Goal: Information Seeking & Learning: Learn about a topic

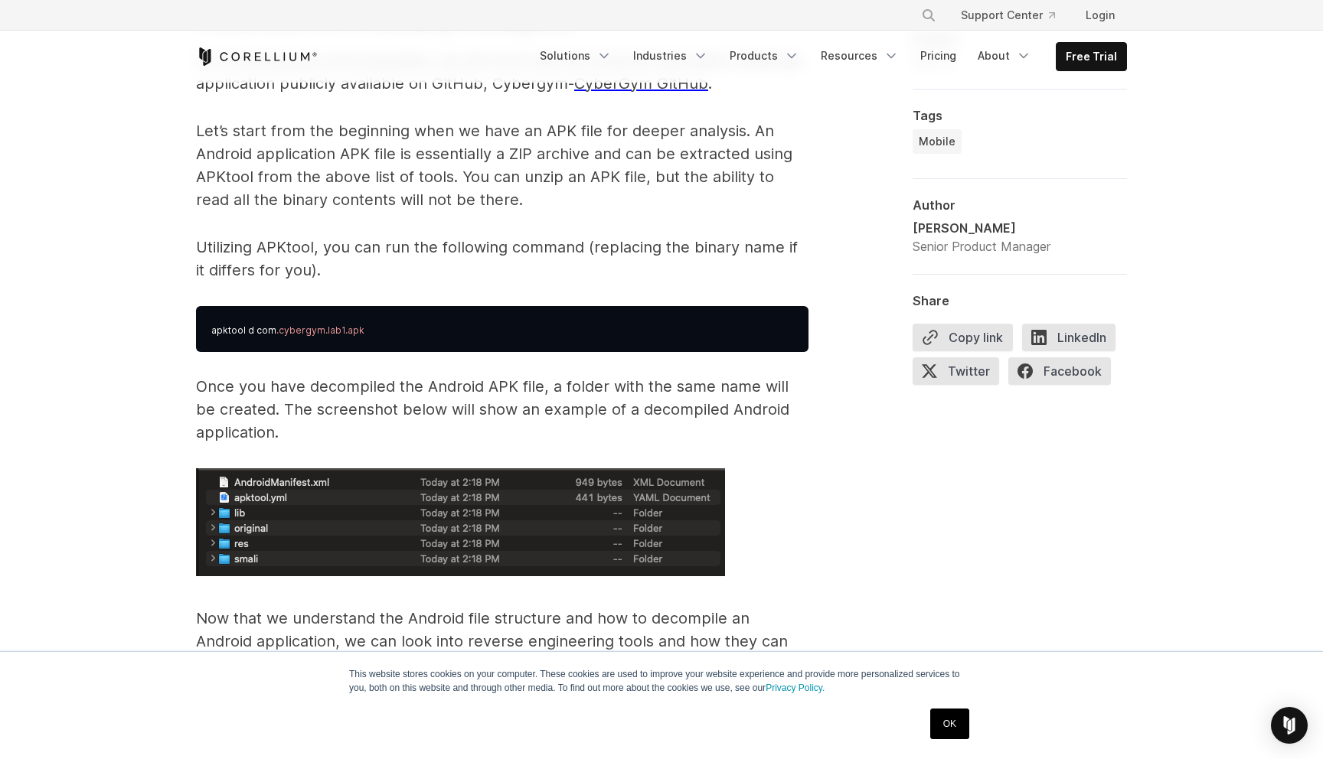
scroll to position [2324, 0]
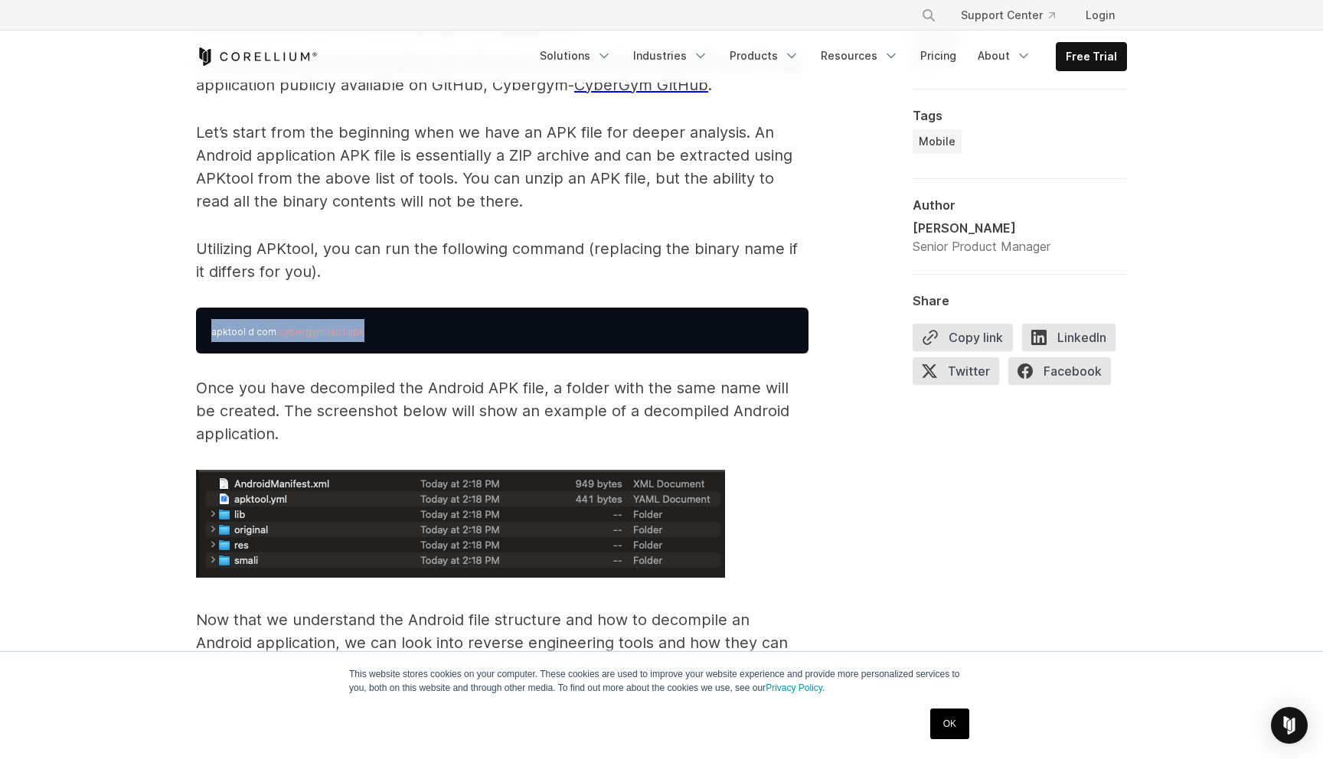
drag, startPoint x: 212, startPoint y: 335, endPoint x: 364, endPoint y: 345, distance: 152.7
click at [365, 345] on pre "apktool d com .cybergym.lab1.apk" at bounding box center [502, 331] width 612 height 46
click at [364, 345] on pre "apktool d com .cybergym.lab1.apk" at bounding box center [502, 331] width 612 height 46
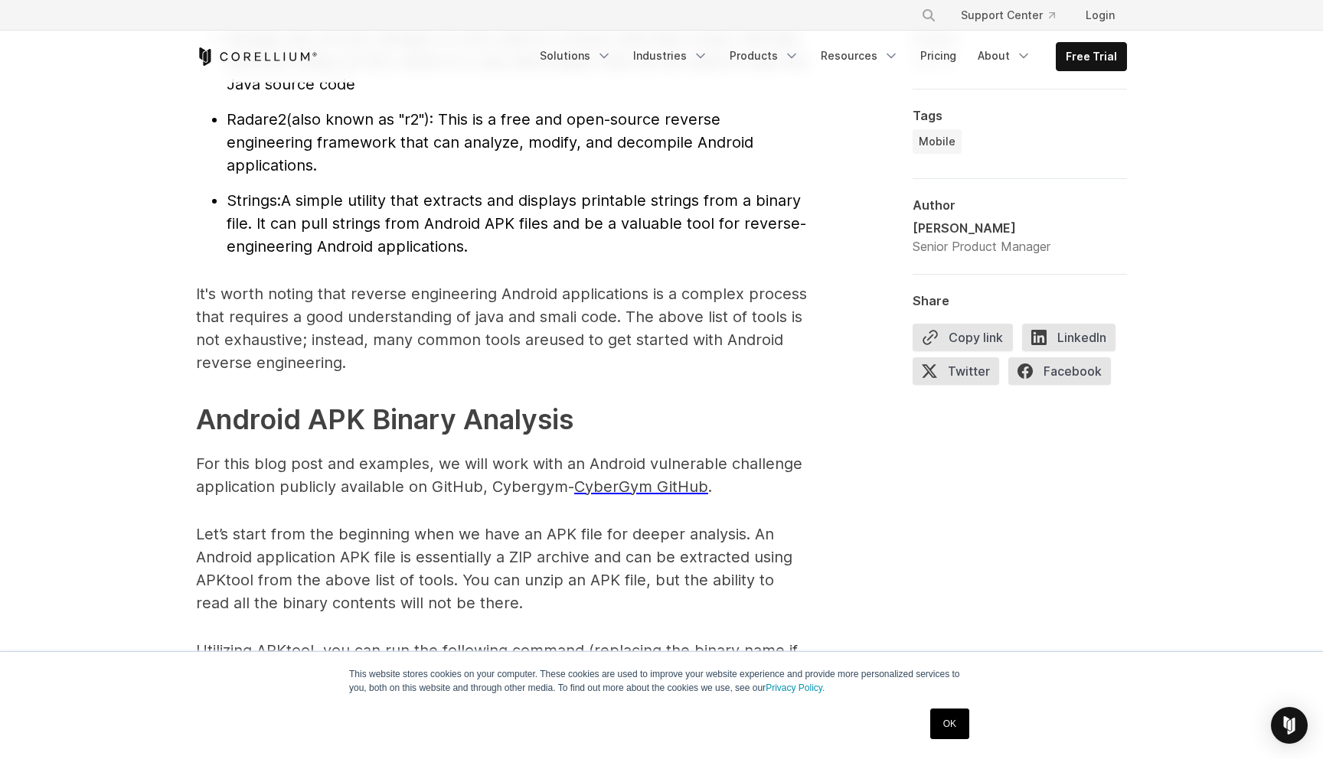
scroll to position [1923, 0]
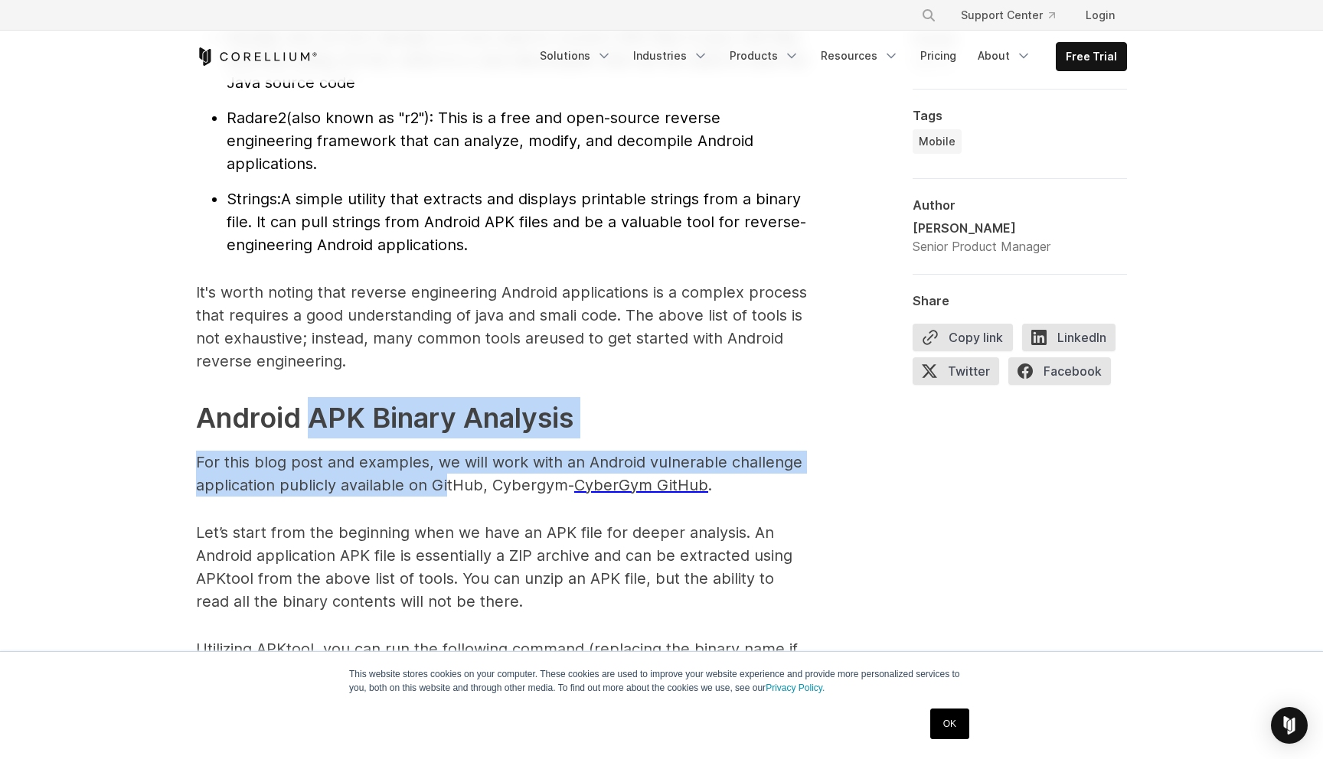
drag, startPoint x: 351, startPoint y: 445, endPoint x: 447, endPoint y: 485, distance: 103.6
click at [447, 485] on p "For this blog post and examples, we will work with an Android vulnerable challe…" at bounding box center [502, 474] width 612 height 46
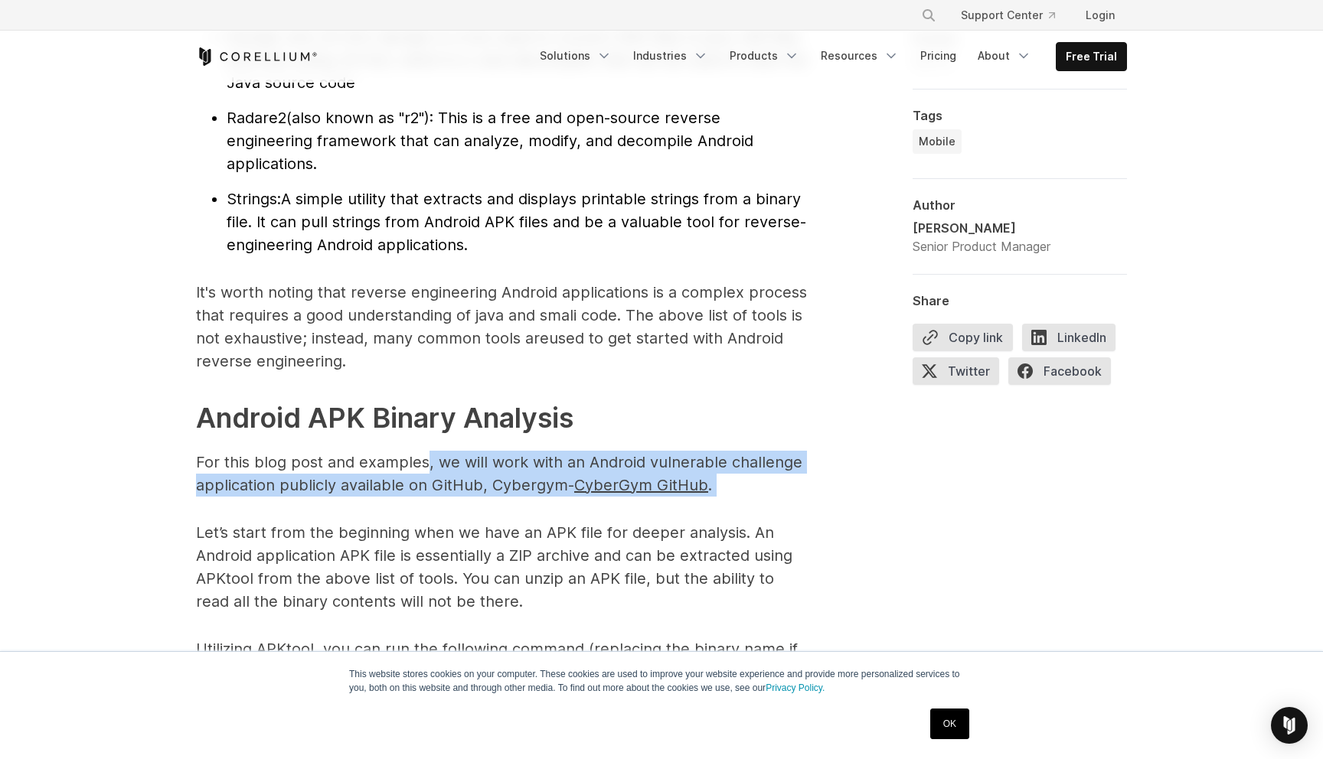
drag, startPoint x: 424, startPoint y: 465, endPoint x: 529, endPoint y: 518, distance: 117.4
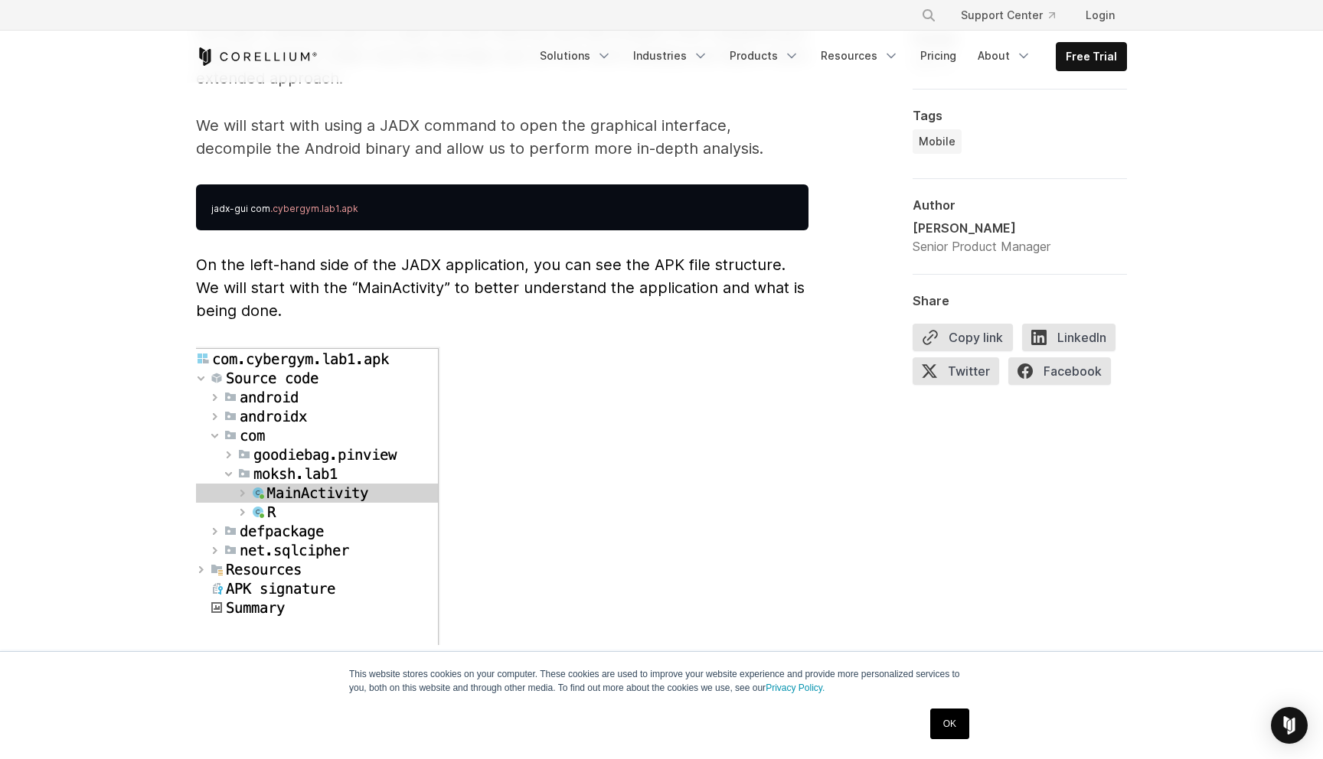
scroll to position [4022, 0]
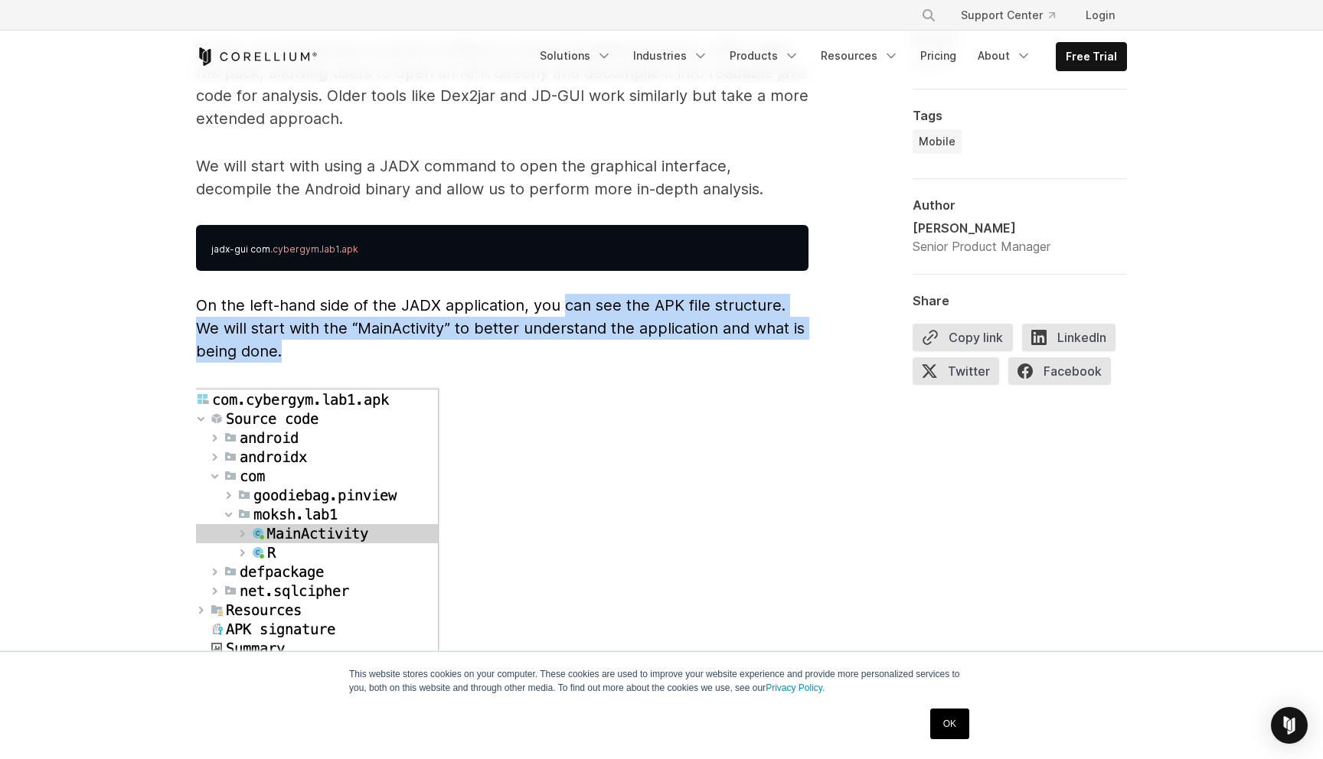
drag, startPoint x: 563, startPoint y: 292, endPoint x: 655, endPoint y: 325, distance: 97.3
click at [655, 325] on p "On the left-hand side of the JADX application, you can see the APK file structu…" at bounding box center [502, 328] width 612 height 69
drag, startPoint x: 671, startPoint y: 298, endPoint x: 700, endPoint y: 304, distance: 29.7
click at [700, 304] on span "On the left-hand side of the JADX application, you can see the APK file structu…" at bounding box center [500, 328] width 609 height 64
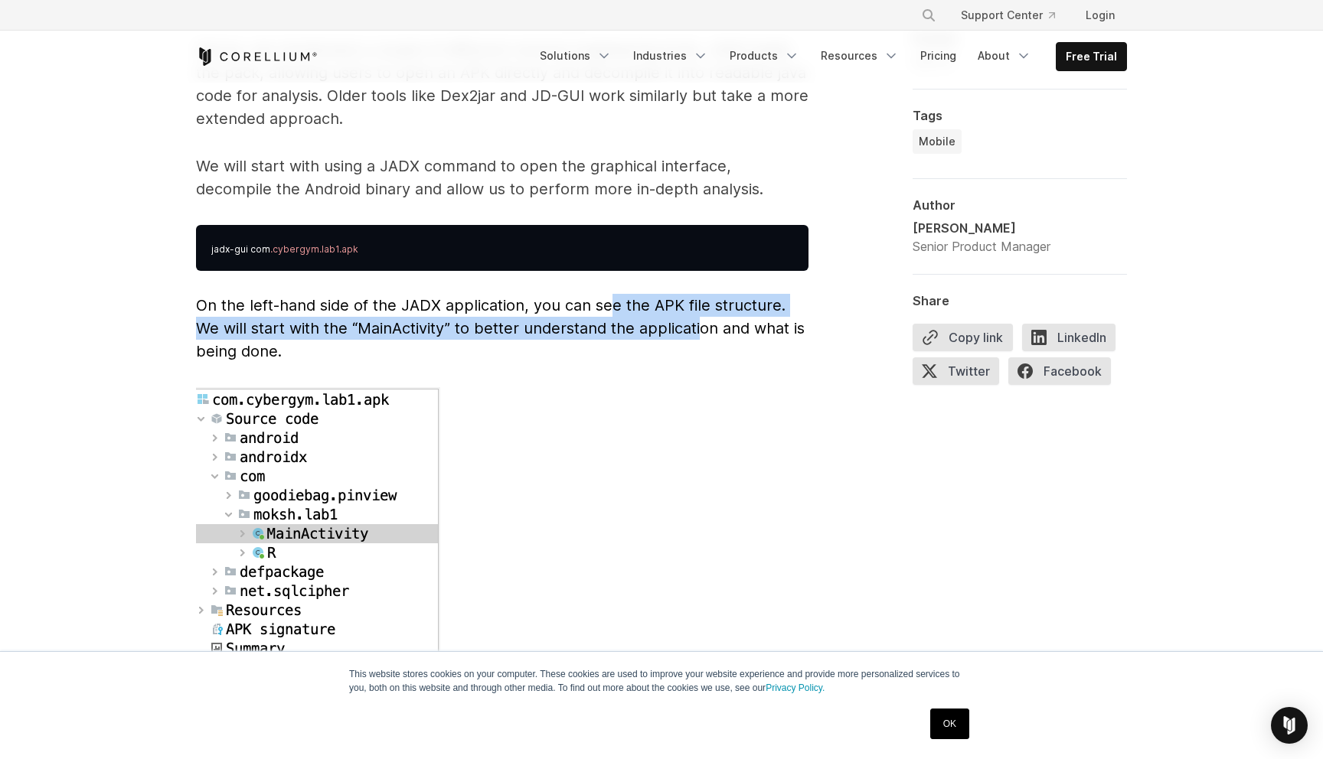
click at [700, 304] on span "On the left-hand side of the JADX application, you can see the APK file structu…" at bounding box center [500, 328] width 609 height 64
drag, startPoint x: 656, startPoint y: 289, endPoint x: 736, endPoint y: 317, distance: 85.0
click at [736, 317] on p "On the left-hand side of the JADX application, you can see the APK file structu…" at bounding box center [502, 328] width 612 height 69
drag, startPoint x: 642, startPoint y: 310, endPoint x: 658, endPoint y: 315, distance: 16.0
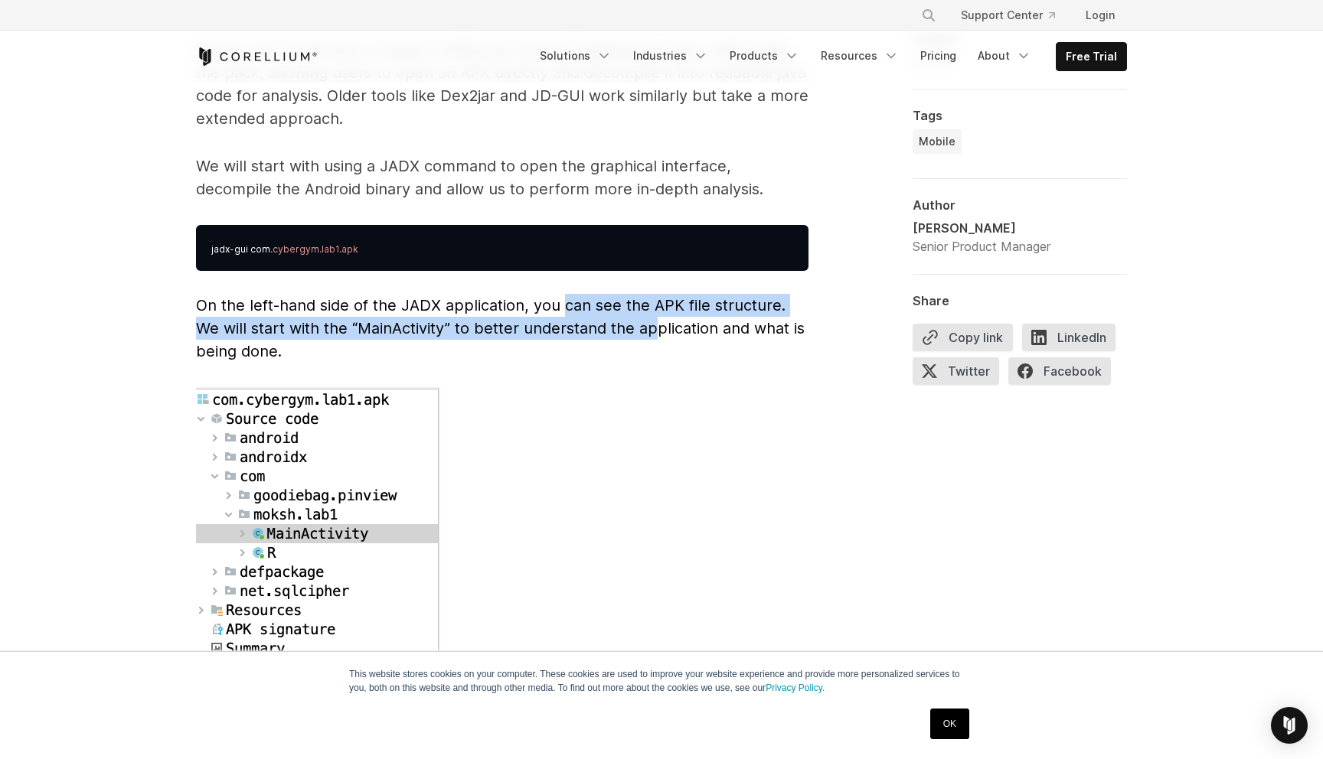
click at [658, 315] on p "On the left-hand side of the JADX application, you can see the APK file structu…" at bounding box center [502, 328] width 612 height 69
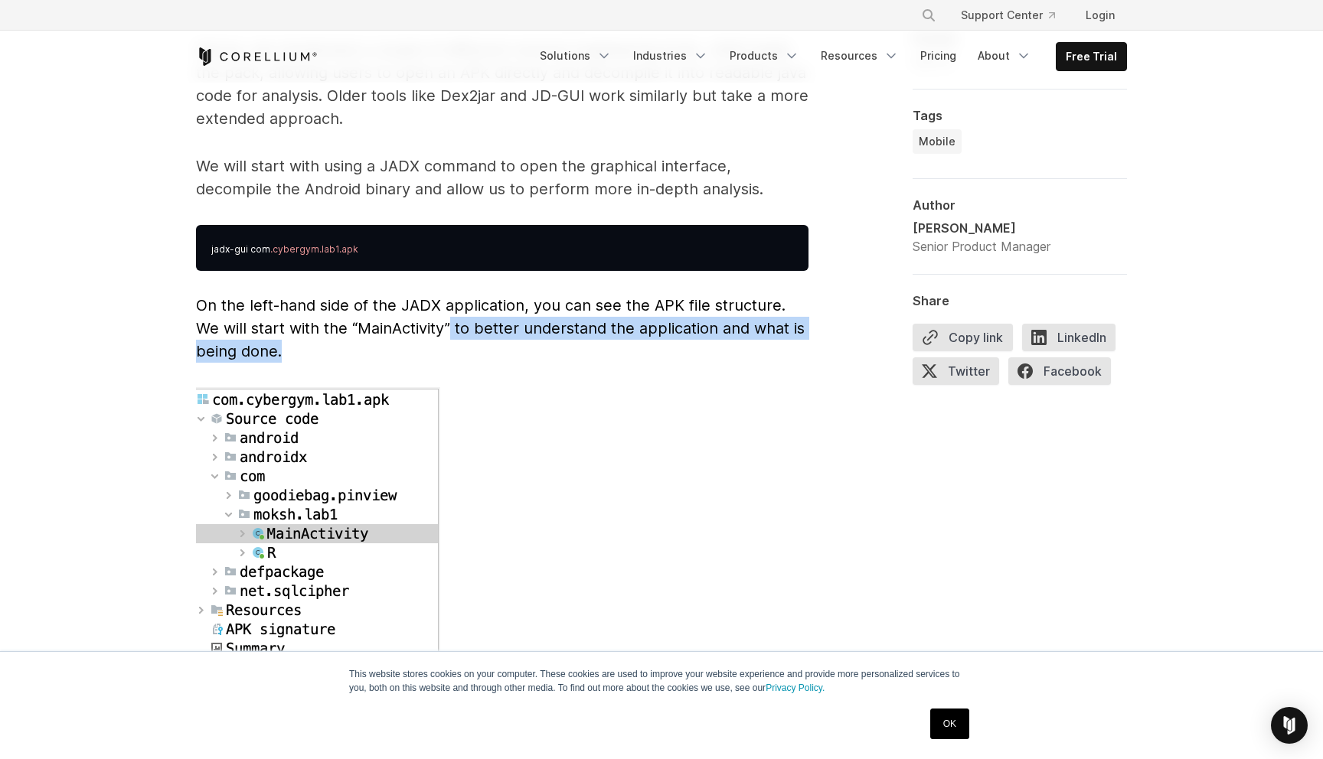
drag, startPoint x: 593, startPoint y: 330, endPoint x: 630, endPoint y: 337, distance: 38.1
click at [630, 337] on p "On the left-hand side of the JADX application, you can see the APK file structu…" at bounding box center [502, 328] width 612 height 69
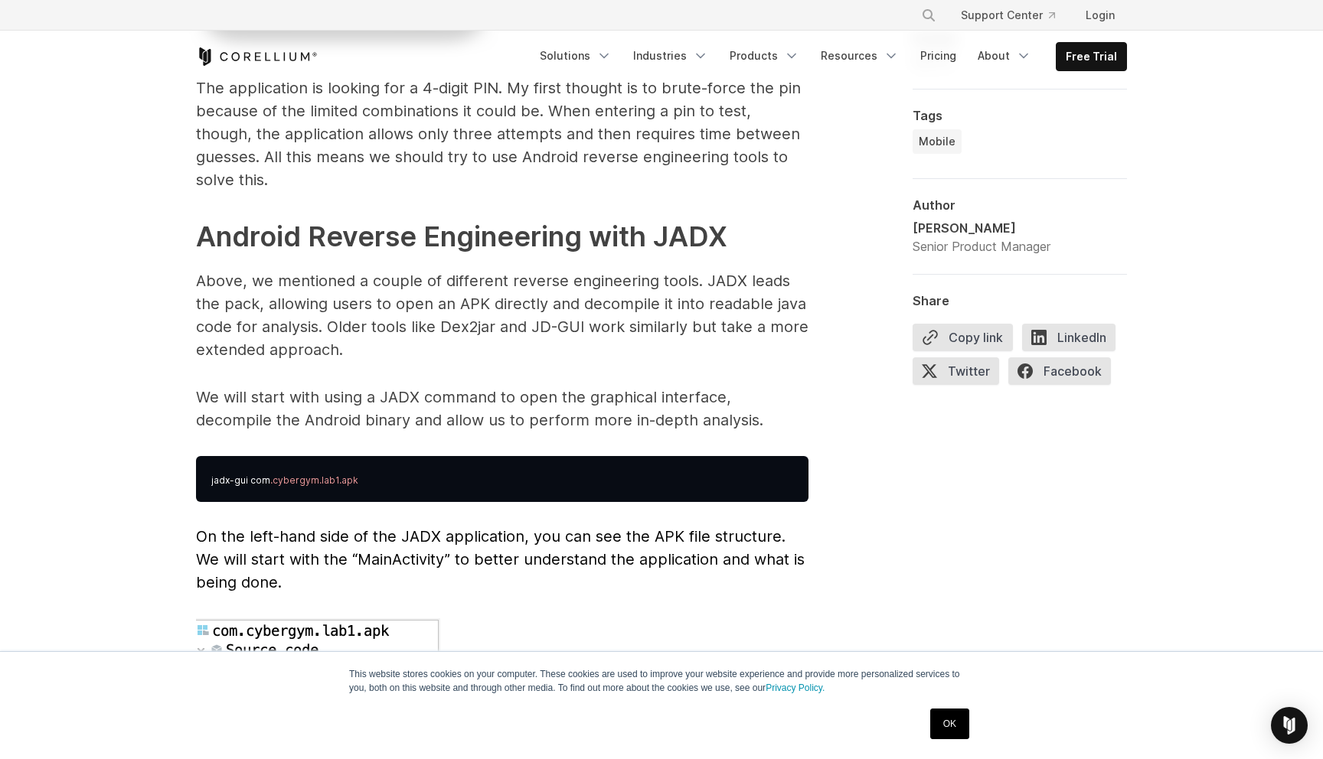
scroll to position [3784, 0]
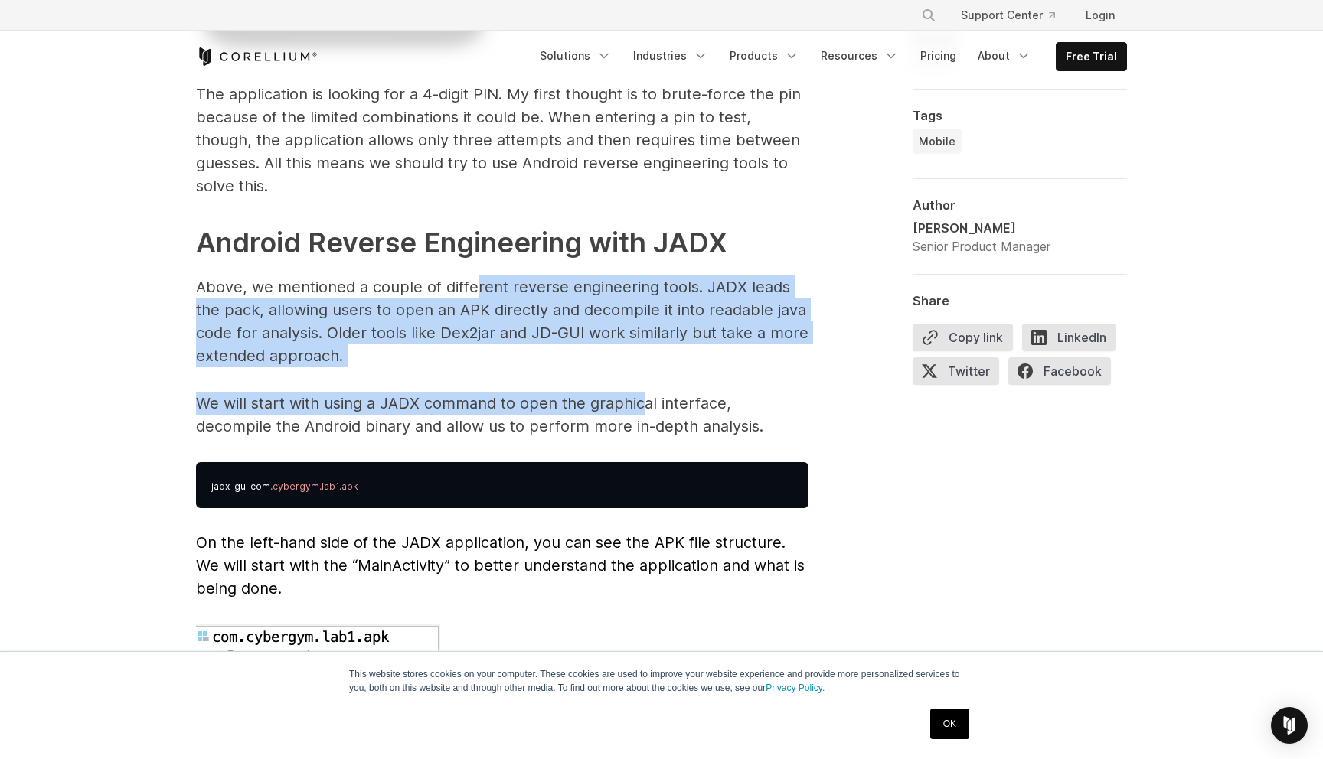
drag, startPoint x: 485, startPoint y: 267, endPoint x: 640, endPoint y: 384, distance: 194.2
click at [640, 392] on p "We will start with using a JADX command to open the graphical interface, decomp…" at bounding box center [502, 415] width 612 height 46
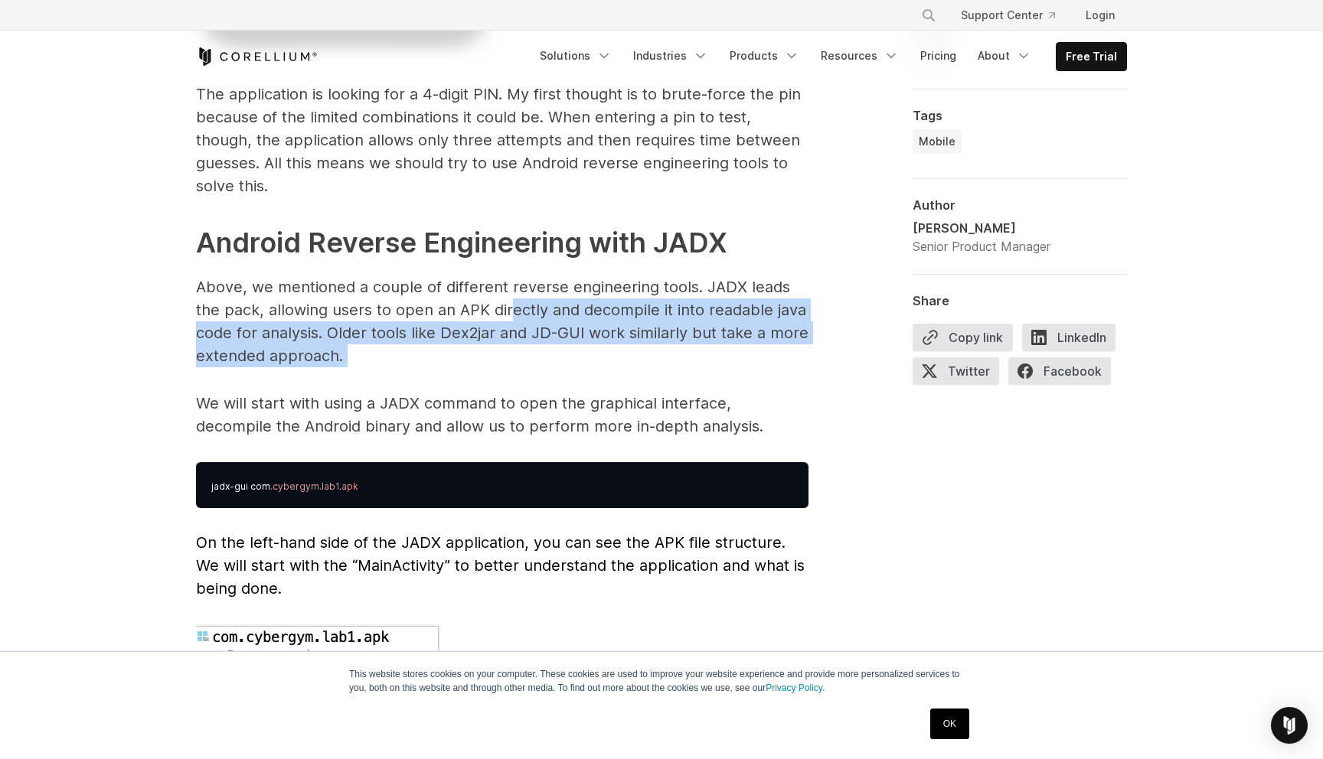
drag, startPoint x: 524, startPoint y: 299, endPoint x: 604, endPoint y: 367, distance: 104.8
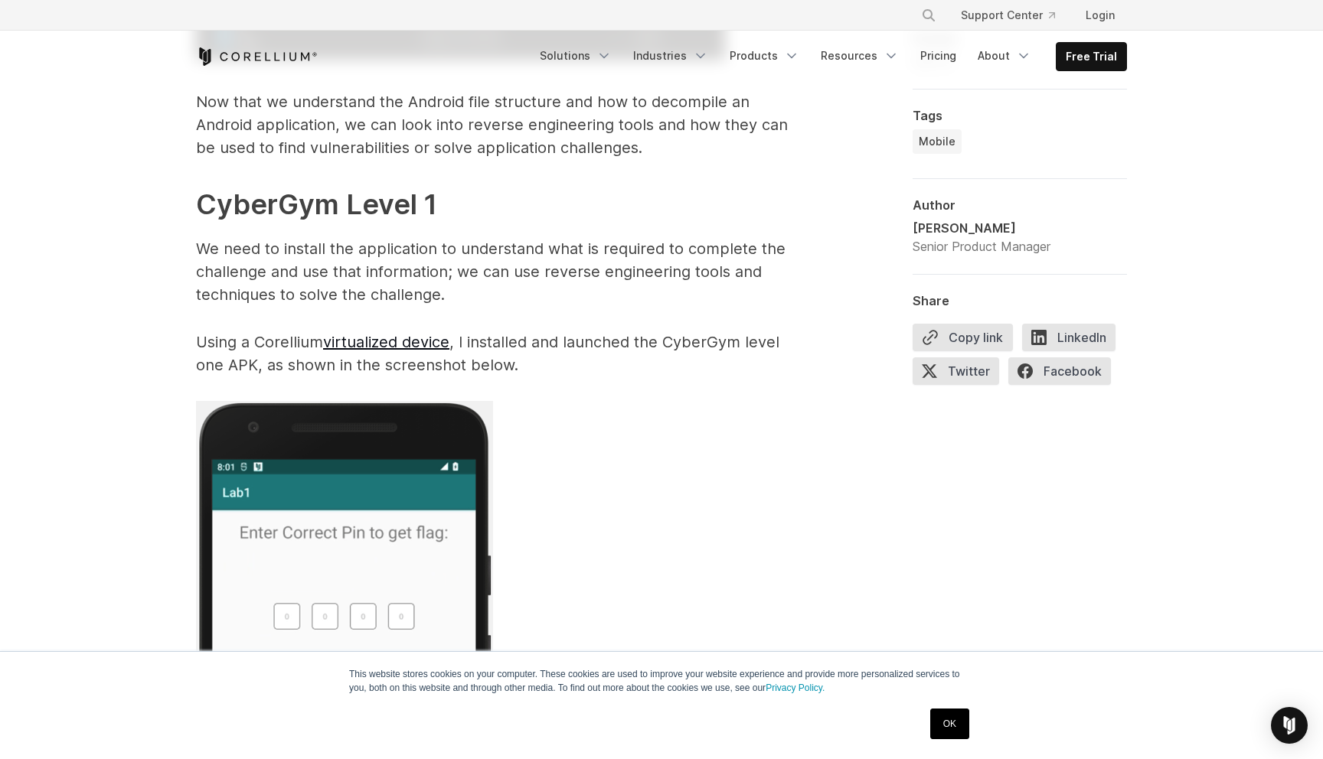
scroll to position [2666, 0]
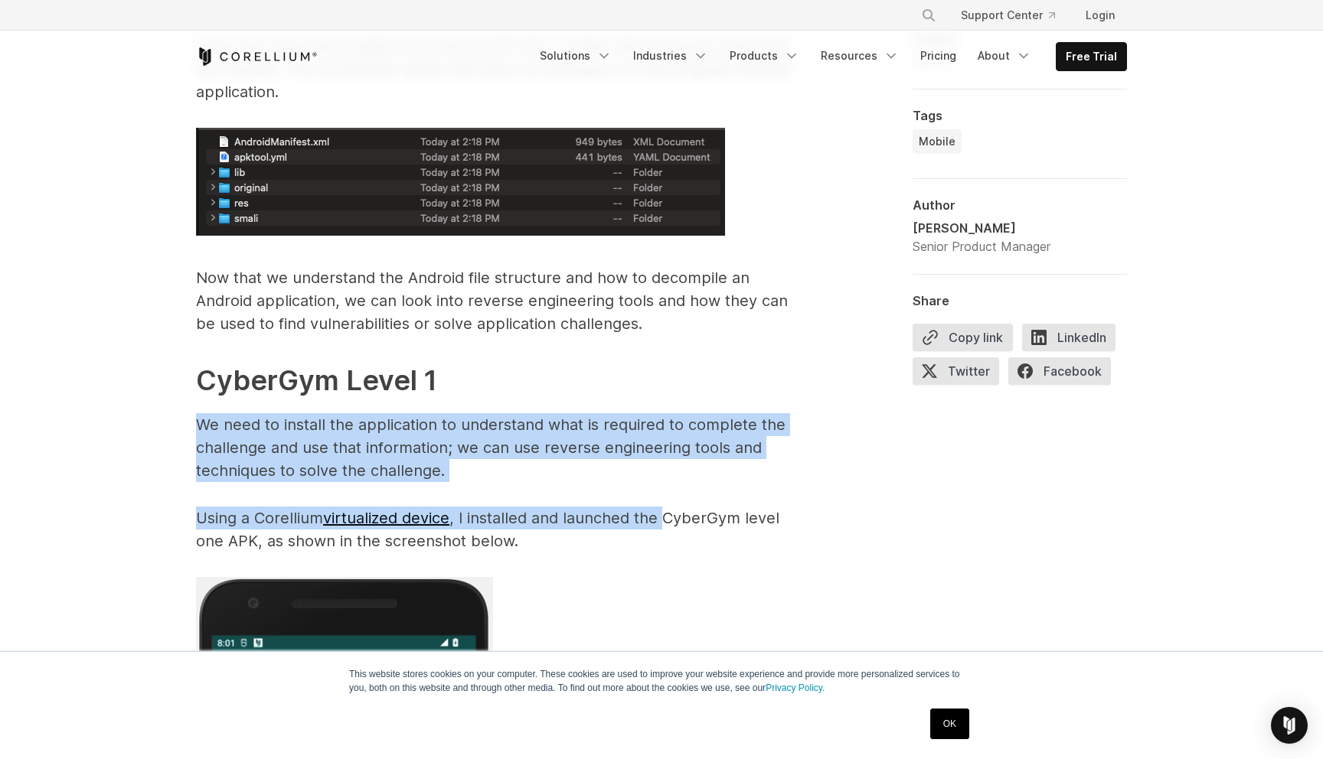
drag, startPoint x: 534, startPoint y: 410, endPoint x: 670, endPoint y: 508, distance: 166.8
click at [670, 508] on p "Using a Corellium virtualized device , I installed and launched the CyberGym le…" at bounding box center [502, 530] width 612 height 46
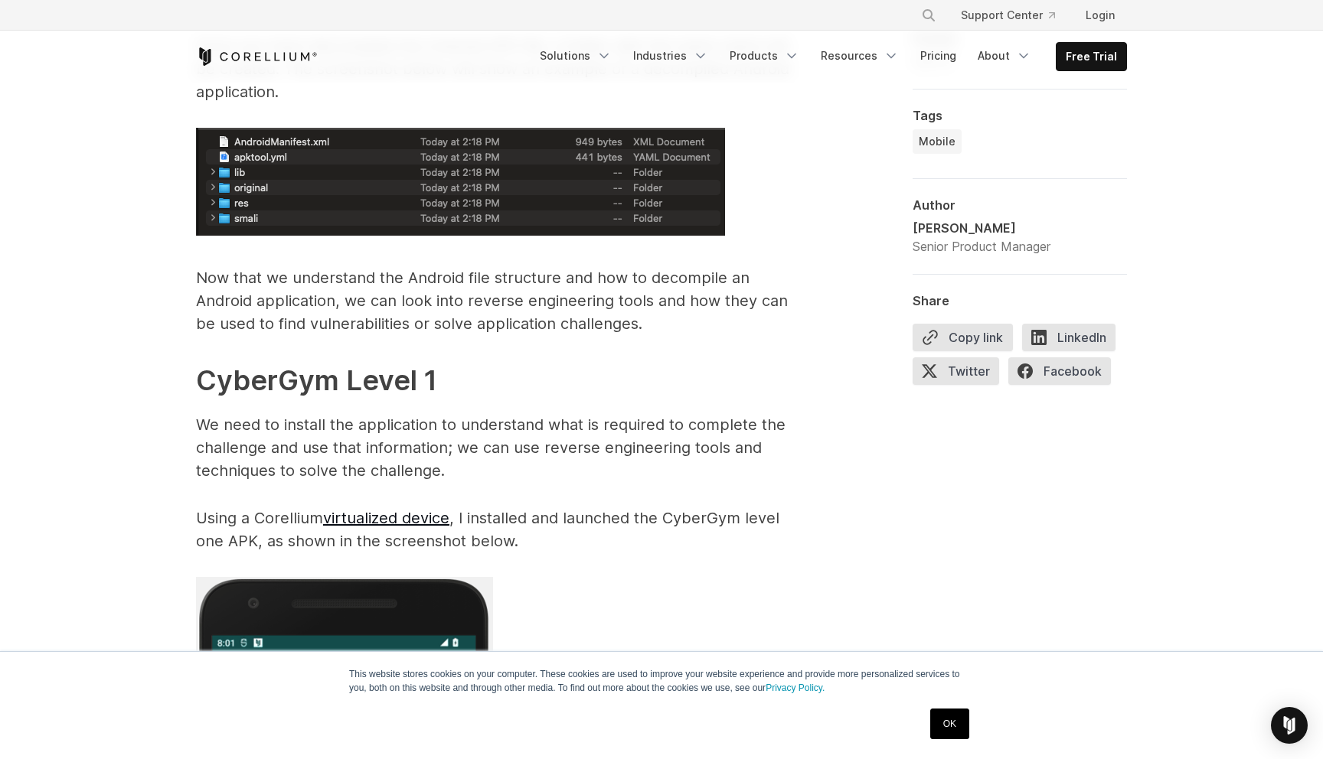
drag, startPoint x: 572, startPoint y: 433, endPoint x: 698, endPoint y: 508, distance: 146.9
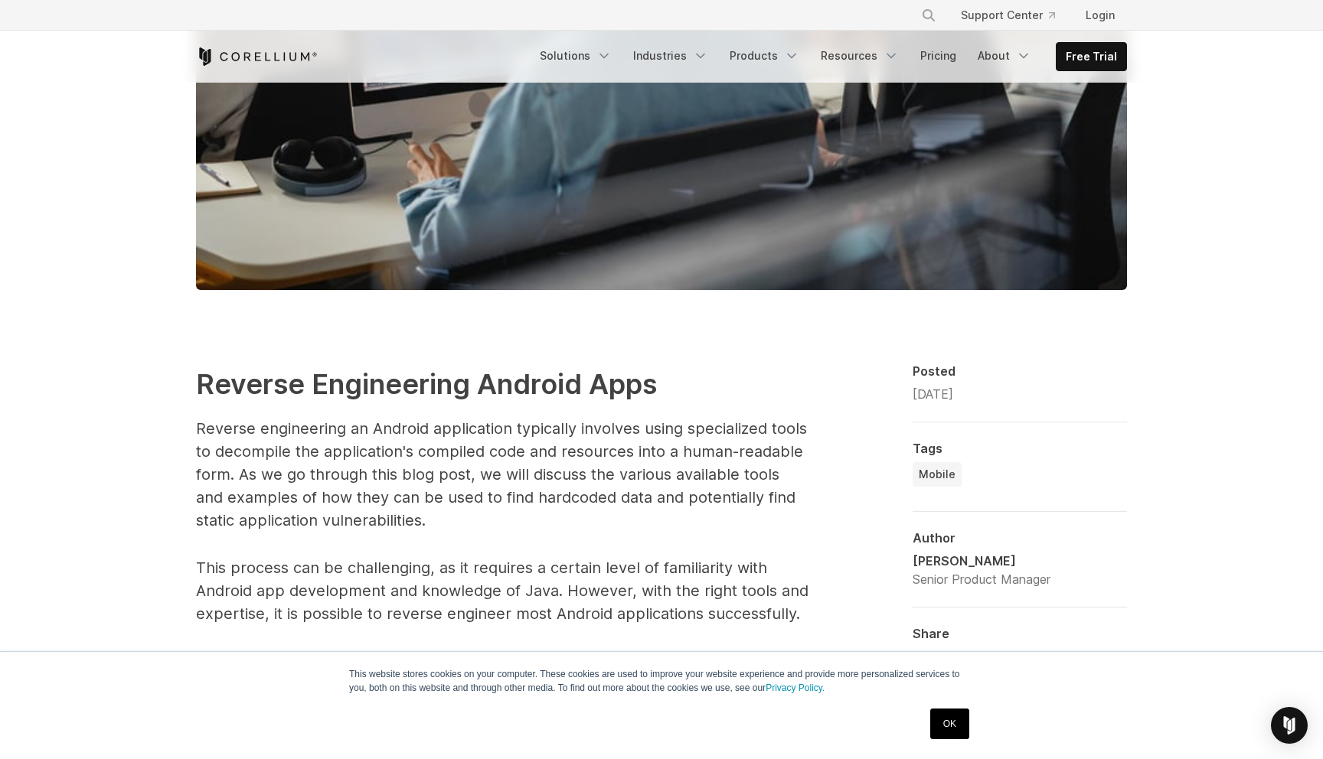
scroll to position [399, 0]
